Goal: Task Accomplishment & Management: Use online tool/utility

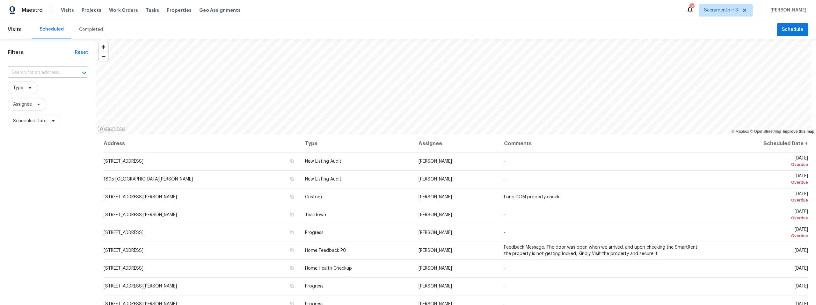
click at [45, 73] on input "text" at bounding box center [39, 73] width 62 height 10
type input "[STREET_ADDRESS]"
click at [63, 88] on li "[STREET_ADDRESS]" at bounding box center [48, 87] width 80 height 11
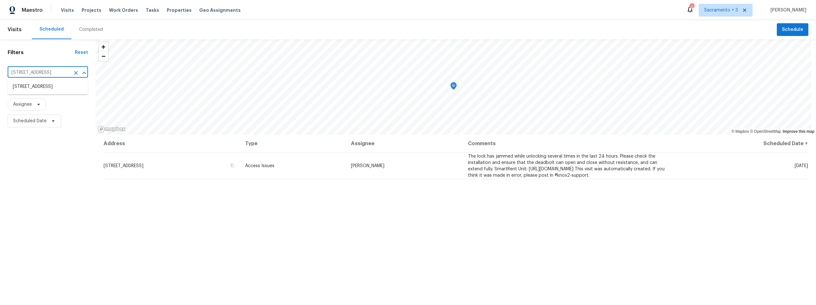
click at [57, 76] on input "[STREET_ADDRESS]" at bounding box center [39, 73] width 62 height 10
click at [34, 105] on span at bounding box center [37, 104] width 7 height 5
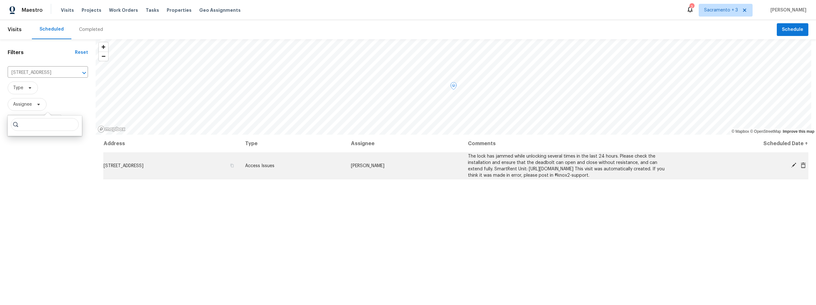
click at [143, 165] on td "[STREET_ADDRESS]" at bounding box center [171, 166] width 137 height 26
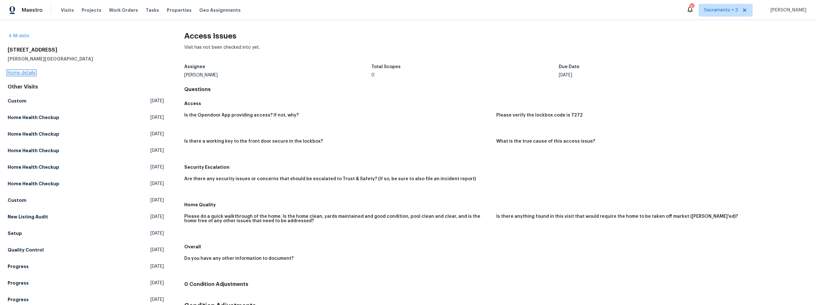
click at [25, 73] on link "Home details" at bounding box center [22, 73] width 28 height 4
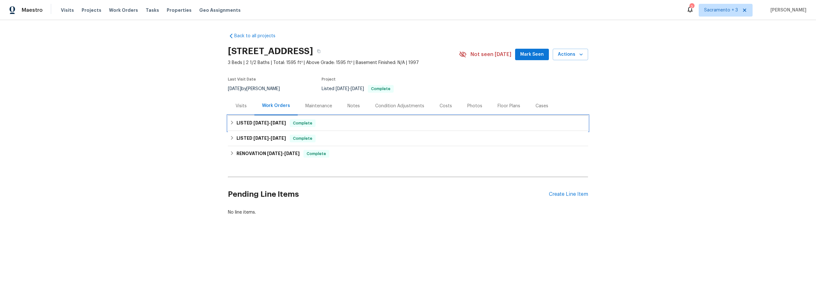
click at [231, 122] on icon at bounding box center [232, 122] width 4 height 4
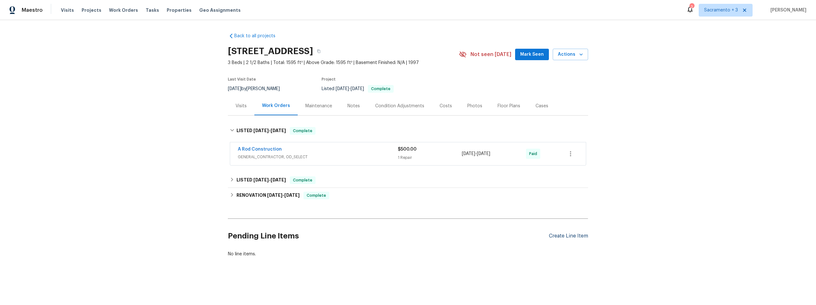
click at [574, 237] on div "Create Line Item" at bounding box center [568, 236] width 39 height 6
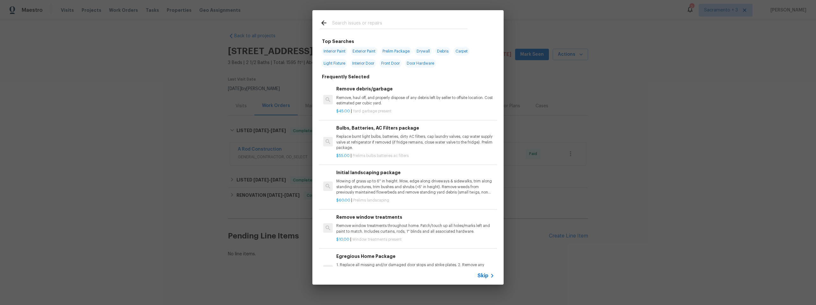
click at [377, 23] on input "text" at bounding box center [399, 24] width 135 height 10
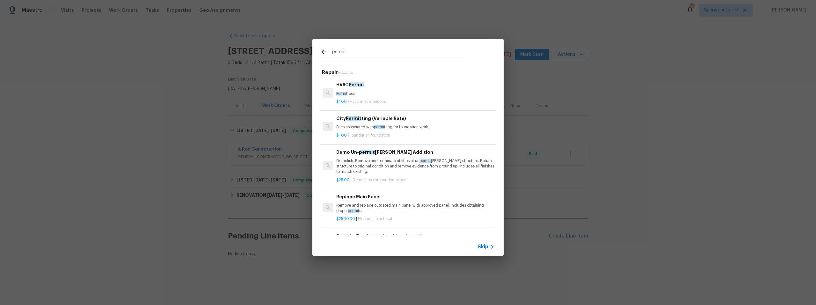
type input "permit"
click at [358, 84] on span "Permit" at bounding box center [357, 85] width 16 height 4
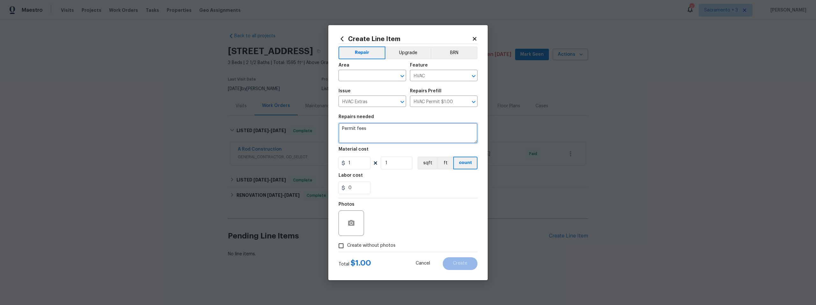
click at [367, 133] on textarea "Permit fees" at bounding box center [407, 133] width 139 height 20
click at [388, 128] on textarea "Obtain retroactive perit for HVAC replacment (by previous seller)" at bounding box center [407, 133] width 139 height 20
click at [389, 135] on textarea "Obtain retroactive permit for HVAC replacment (by previous seller)" at bounding box center [407, 133] width 139 height 20
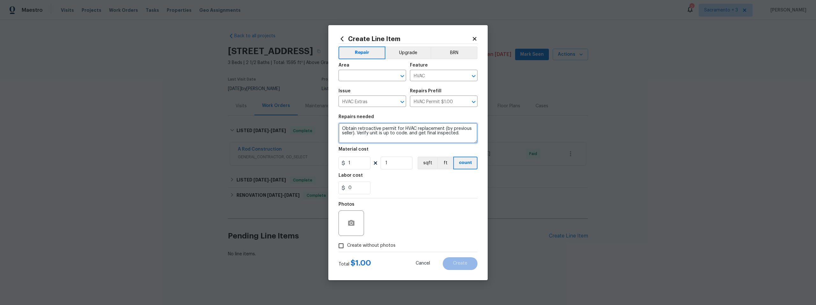
click at [461, 134] on textarea "Obtain retroactive permit for HVAC replacement (by previous seller). Verify uni…" at bounding box center [407, 133] width 139 height 20
type textarea "Obtain retroactive permit for HVAC replacement (by previous seller). Verify uni…"
click at [349, 162] on input "1" at bounding box center [354, 163] width 32 height 13
type input "100"
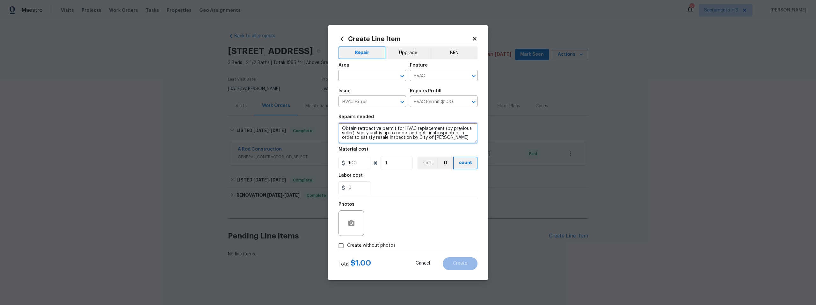
click at [464, 140] on textarea "Obtain retroactive permit for HVAC replacement (by previous seller). Verify uni…" at bounding box center [407, 133] width 139 height 20
type textarea "Obtain retroactive permit for HVAC replacement (by previous seller). Verify uni…"
click at [342, 245] on input "Create without photos" at bounding box center [341, 246] width 12 height 12
checkbox input "true"
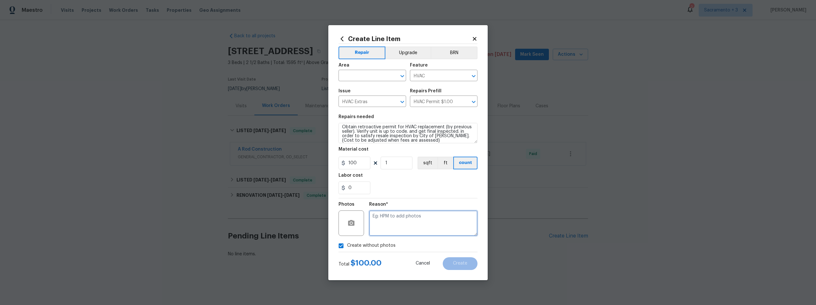
click at [383, 221] on textarea at bounding box center [423, 223] width 108 height 25
type textarea "Retro"
click at [452, 256] on div "Total $ 100.00 Cancel Create" at bounding box center [407, 261] width 139 height 18
click at [392, 163] on input "1" at bounding box center [397, 163] width 32 height 13
click at [367, 77] on input "text" at bounding box center [363, 76] width 50 height 10
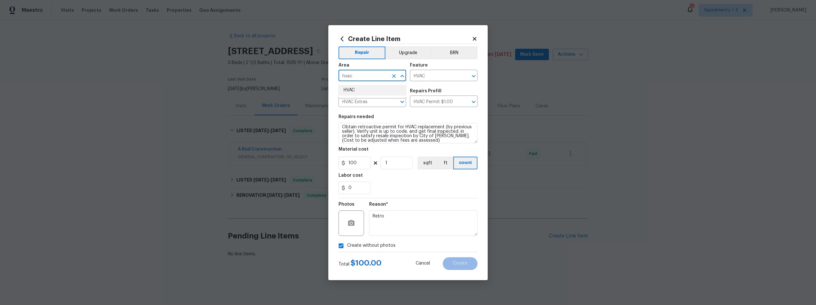
click at [359, 91] on li "HVAC" at bounding box center [372, 90] width 68 height 11
type input "HVAC"
click at [455, 263] on span "Create" at bounding box center [460, 263] width 14 height 5
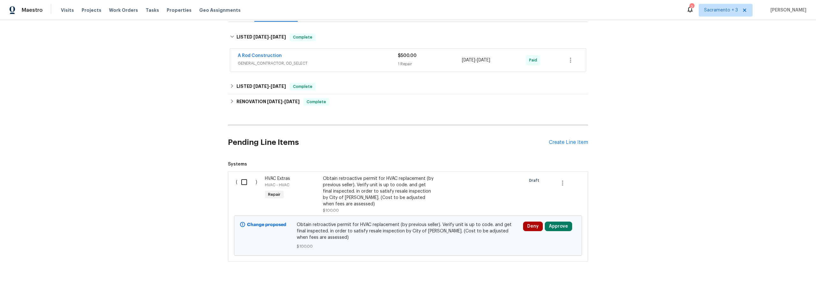
scroll to position [98, 0]
click at [568, 140] on div "Create Line Item" at bounding box center [568, 143] width 39 height 6
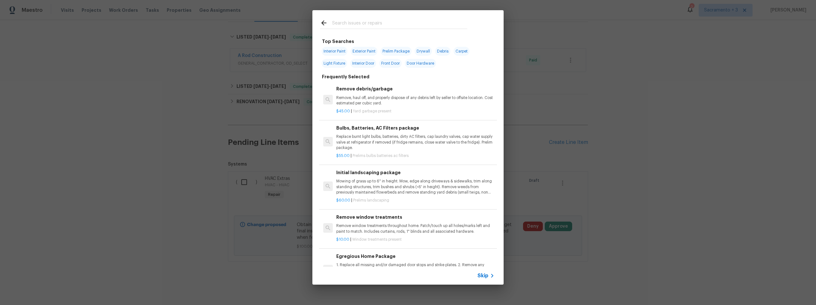
click at [369, 26] on input "text" at bounding box center [399, 24] width 135 height 10
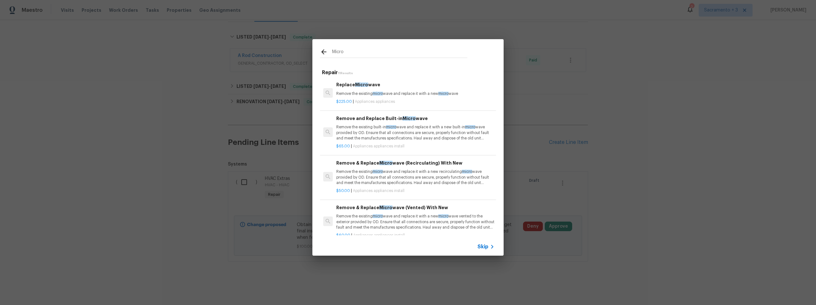
type input "Micro"
click at [391, 90] on div "Replace Micro wave Remove the existing micro wave and replace it with a new mic…" at bounding box center [415, 88] width 158 height 15
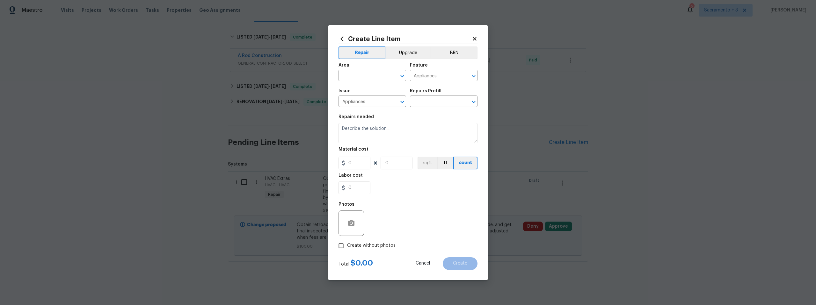
type input "Replace Microwave $225.00"
type textarea "Remove the existing microwave and replace it with a new microwave"
type input "225"
type input "1"
click at [378, 77] on input "text" at bounding box center [363, 76] width 50 height 10
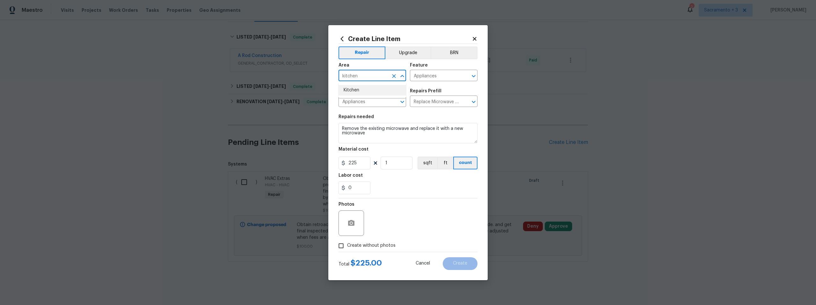
click at [372, 92] on li "Kitchen" at bounding box center [372, 90] width 68 height 11
type input "Kitchen"
drag, startPoint x: 376, startPoint y: 141, endPoint x: 341, endPoint y: 127, distance: 37.9
click at [341, 127] on textarea "Remove the existing microwave and replace it with a new microwave" at bounding box center [407, 133] width 139 height 20
type textarea "P"
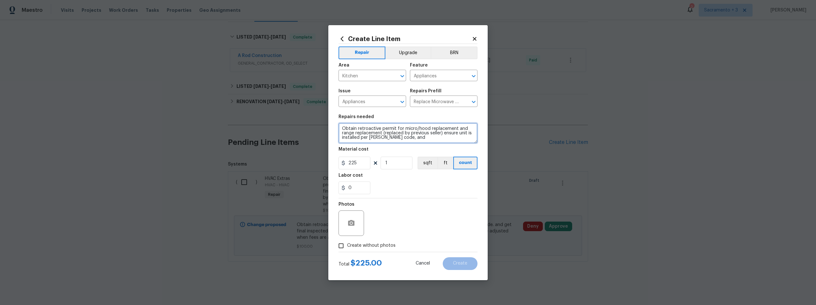
click at [375, 136] on textarea "Obtain retroactive permit for micro/hood replacement and range replacement (rep…" at bounding box center [407, 133] width 139 height 20
click at [411, 137] on textarea "Obtain retroactive permit for micro/hood replacement and range replacement (rep…" at bounding box center [407, 133] width 139 height 20
type textarea "Obtain retroactive permit for micro/hood replacement and range replacement (rep…"
click at [340, 246] on input "Create without photos" at bounding box center [341, 246] width 12 height 12
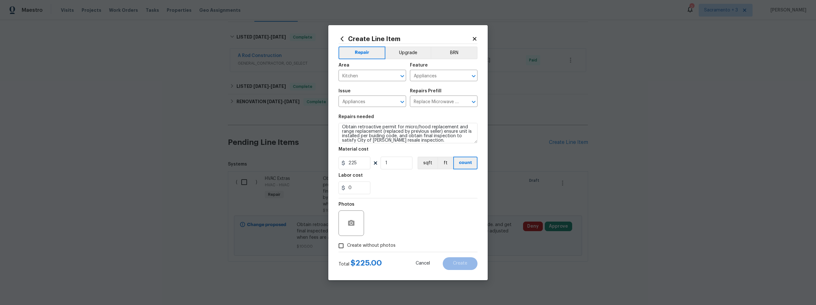
checkbox input "true"
click at [392, 217] on textarea at bounding box center [423, 223] width 108 height 25
type textarea "Retro"
type textarea "Obtain retroactive permit for micro/hood replacement and range replacement (rep…"
drag, startPoint x: 362, startPoint y: 163, endPoint x: 333, endPoint y: 163, distance: 29.6
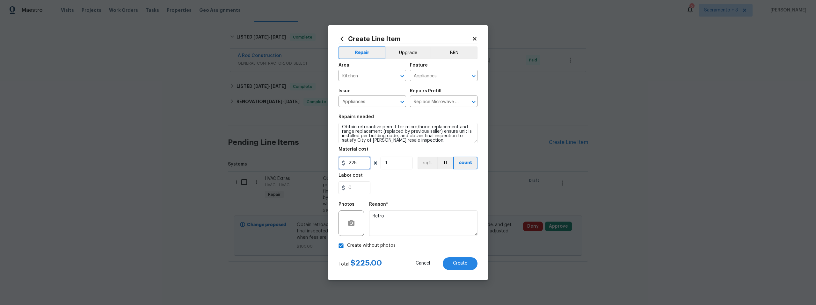
click at [333, 163] on div "Create Line Item Repair Upgrade BRN Area Kitchen ​ Feature Appliances ​ Issue A…" at bounding box center [407, 152] width 159 height 255
type input "100"
click at [432, 140] on textarea "Obtain retroactive permit for micro/hood replacement and range replacement (rep…" at bounding box center [407, 133] width 139 height 20
type textarea "Obtain retroactive permit for micro/hood replacement and range replacement (rep…"
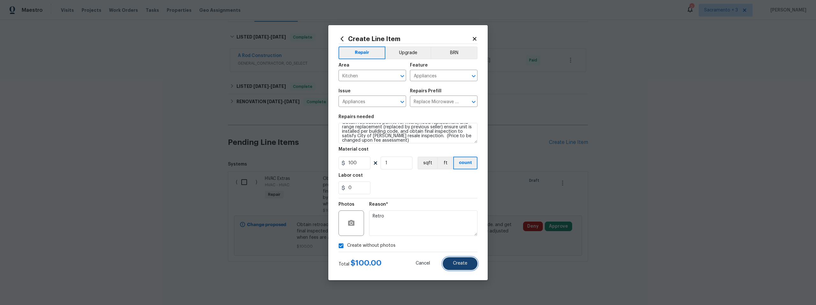
click at [453, 262] on span "Create" at bounding box center [460, 263] width 14 height 5
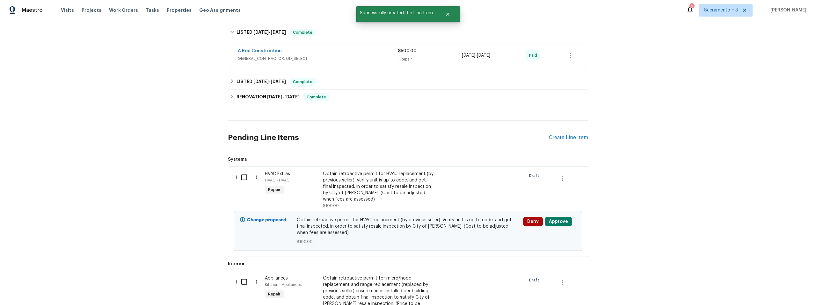
click at [245, 176] on input "checkbox" at bounding box center [246, 177] width 18 height 13
checkbox input "true"
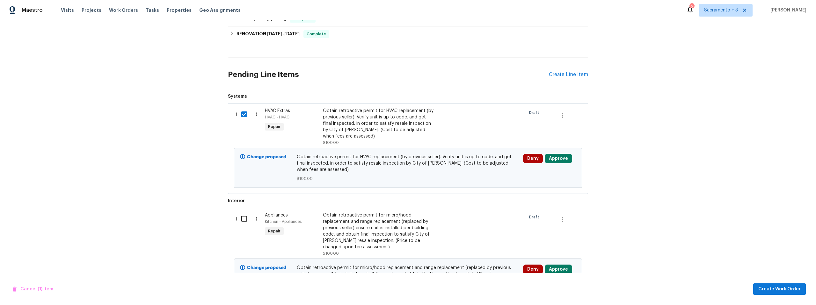
scroll to position [162, 0]
click at [244, 224] on input "checkbox" at bounding box center [246, 218] width 18 height 13
checkbox input "true"
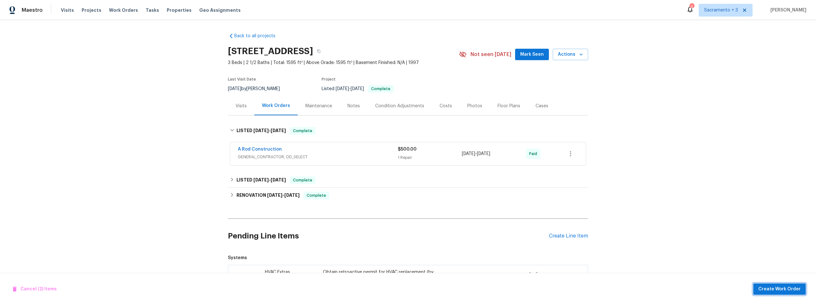
click at [764, 291] on span "Create Work Order" at bounding box center [779, 290] width 42 height 8
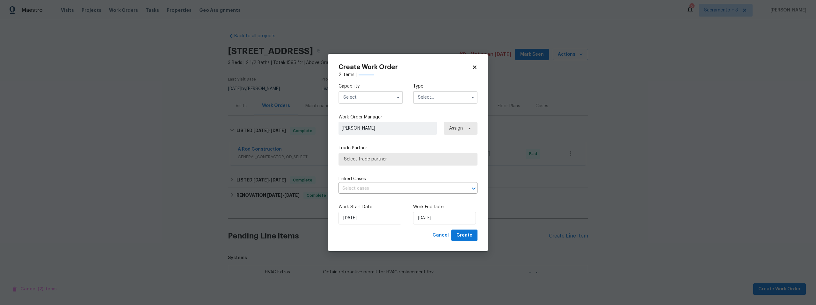
checkbox input "false"
click at [366, 98] on input "text" at bounding box center [370, 97] width 64 height 13
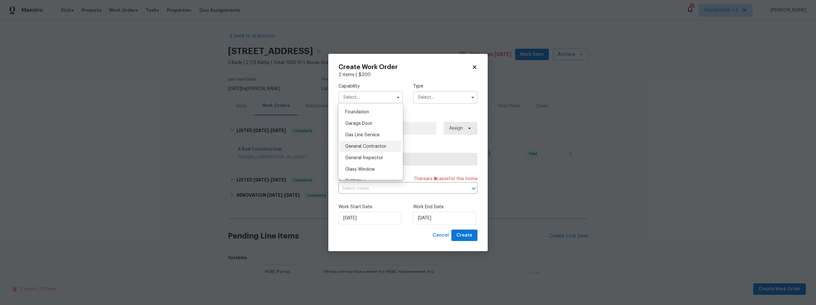
click at [362, 149] on span "General Contractor" at bounding box center [365, 146] width 41 height 4
type input "General Contractor"
click at [433, 101] on input "text" at bounding box center [445, 97] width 64 height 13
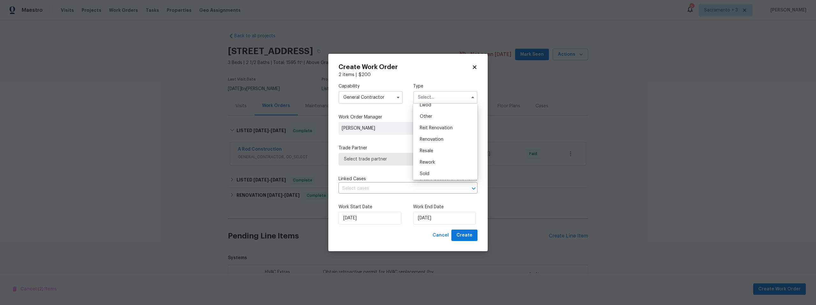
scroll to position [76, 0]
click at [439, 146] on div "Resale" at bounding box center [445, 149] width 61 height 11
type input "Resale"
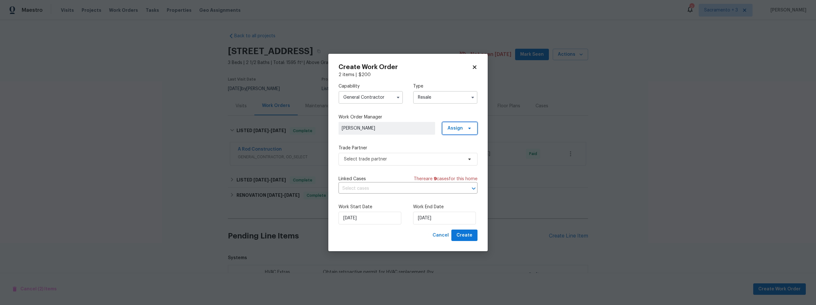
click at [458, 129] on span "Assign" at bounding box center [454, 128] width 15 height 6
click at [461, 150] on div "Assign to me" at bounding box center [463, 146] width 36 height 9
click at [352, 159] on span "Select trade partner" at bounding box center [403, 159] width 119 height 6
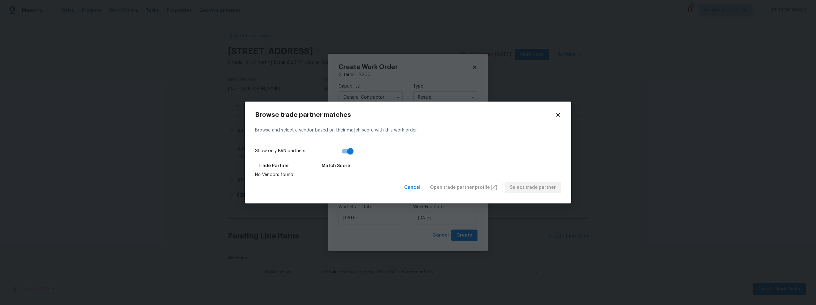
click at [482, 188] on div "Cancel Open trade partner profile Select trade partner" at bounding box center [481, 188] width 159 height 12
click at [350, 154] on input "Show only BRN partners" at bounding box center [350, 151] width 36 height 12
checkbox input "false"
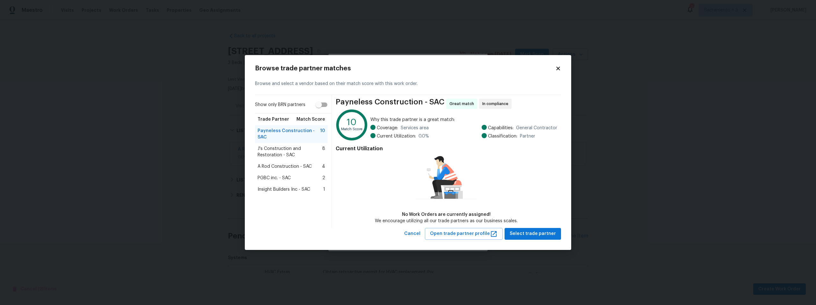
click at [559, 70] on icon at bounding box center [558, 69] width 4 height 4
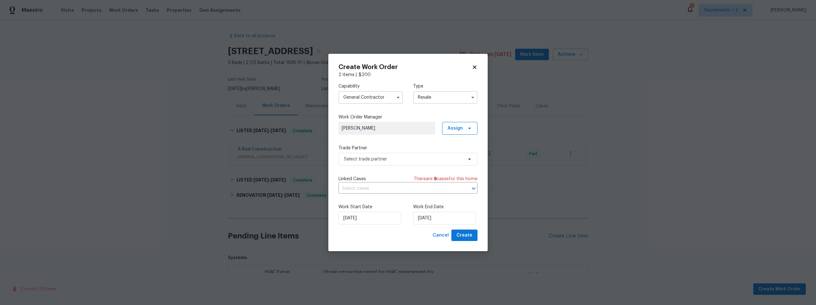
click at [457, 96] on input "Resale" at bounding box center [445, 97] width 64 height 13
click at [461, 141] on div "Listed" at bounding box center [445, 139] width 61 height 11
type input "Listed"
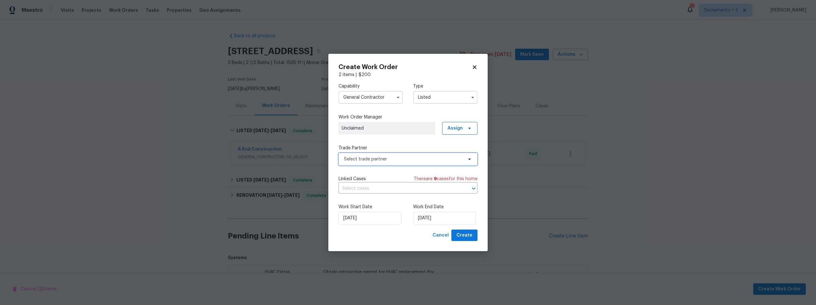
click at [458, 162] on span "Select trade partner" at bounding box center [403, 159] width 119 height 6
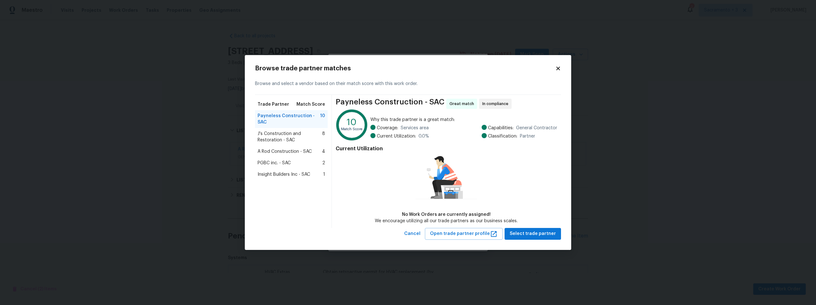
click at [278, 132] on span "J's Construction and Restoration - SAC" at bounding box center [289, 137] width 65 height 13
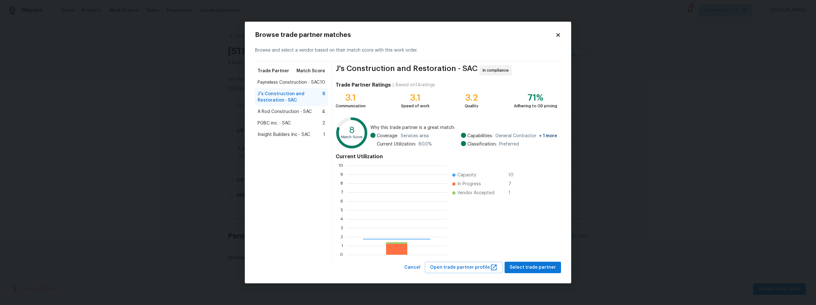
scroll to position [84, 96]
click at [533, 266] on span "Select trade partner" at bounding box center [533, 268] width 46 height 8
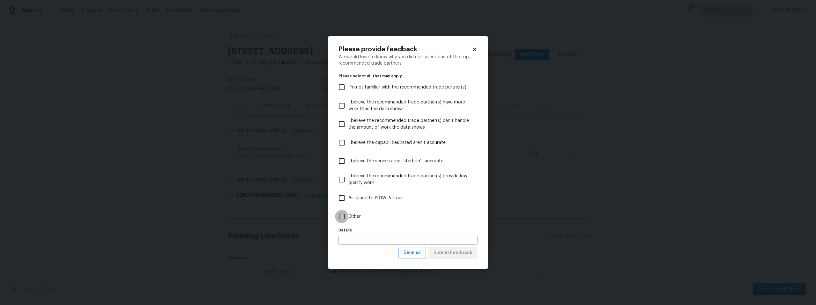
click at [341, 217] on input "Other" at bounding box center [341, 216] width 13 height 13
checkbox input "true"
click at [351, 239] on input "text" at bounding box center [407, 240] width 139 height 10
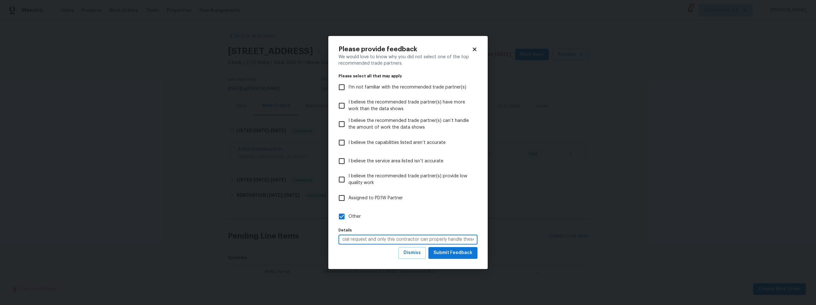
scroll to position [0, 27]
type input "This is a special request and only this contractor can properly handle these."
click at [450, 253] on span "Submit Feedback" at bounding box center [452, 253] width 39 height 8
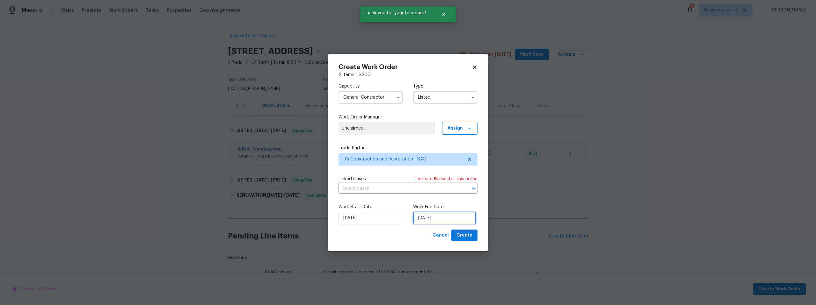
click at [419, 217] on input "[DATE]" at bounding box center [444, 218] width 63 height 13
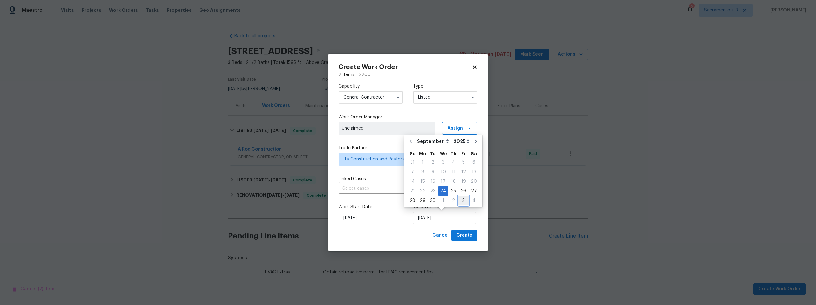
click at [460, 199] on div "3" at bounding box center [463, 200] width 10 height 9
type input "[DATE]"
select select "9"
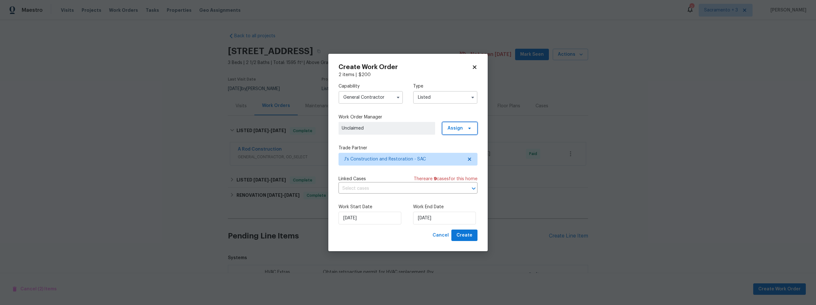
click at [447, 126] on span "Assign" at bounding box center [459, 128] width 35 height 13
click at [453, 155] on div "Assign to me" at bounding box center [461, 155] width 28 height 6
click at [461, 235] on span "Create" at bounding box center [464, 236] width 16 height 8
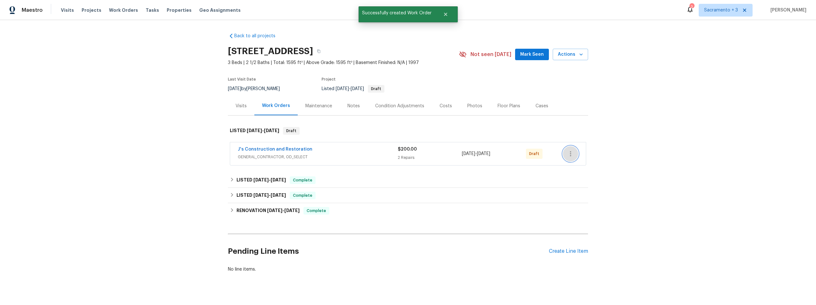
click at [570, 155] on icon "button" at bounding box center [570, 153] width 1 height 5
click at [570, 165] on li "Confirm and Send to Vendor" at bounding box center [596, 164] width 71 height 11
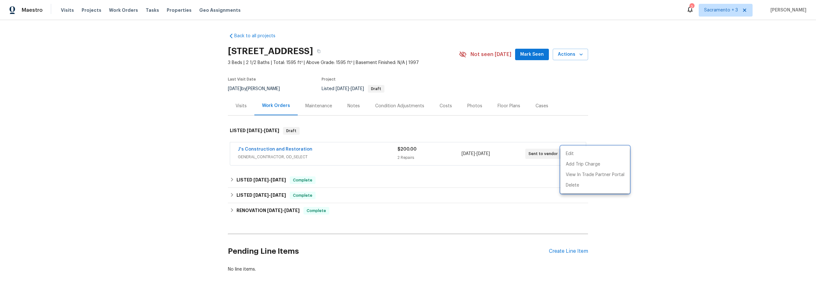
click at [274, 148] on div at bounding box center [408, 152] width 816 height 305
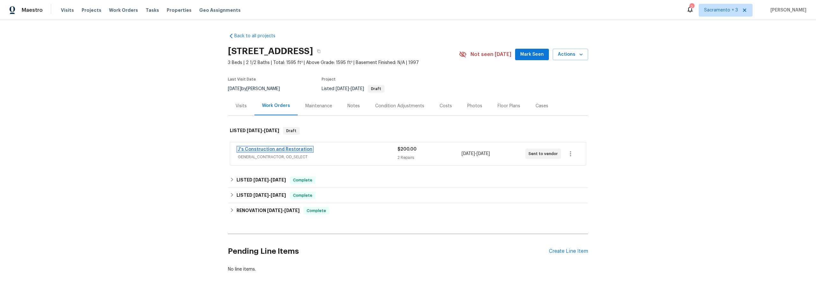
click at [274, 151] on link "J's Construction and Restoration" at bounding box center [275, 149] width 75 height 4
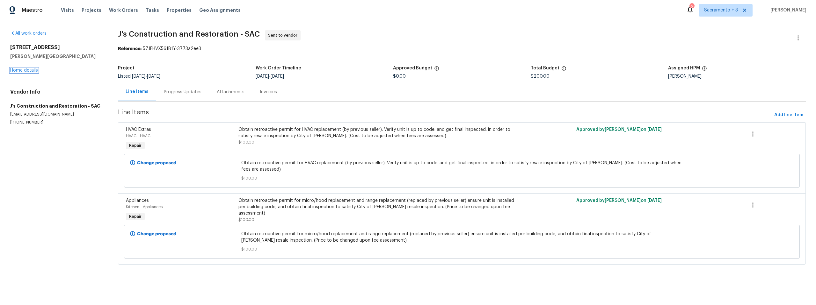
click at [30, 71] on link "Home details" at bounding box center [24, 70] width 28 height 4
